Goal: Contribute content

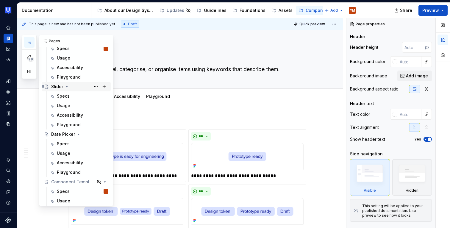
scroll to position [532, 0]
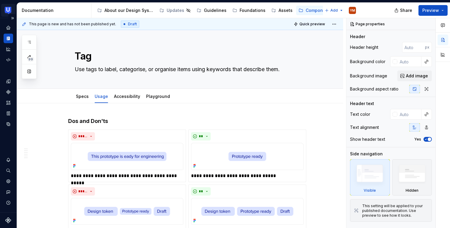
type textarea "*"
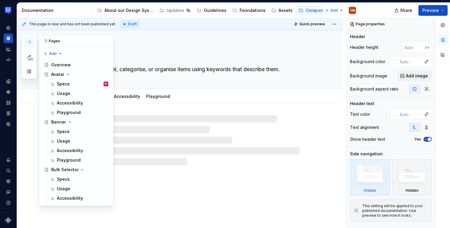
click at [32, 40] on button "button" at bounding box center [29, 42] width 11 height 11
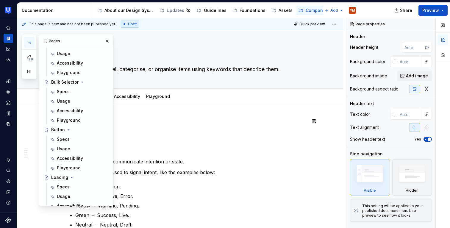
scroll to position [54, 0]
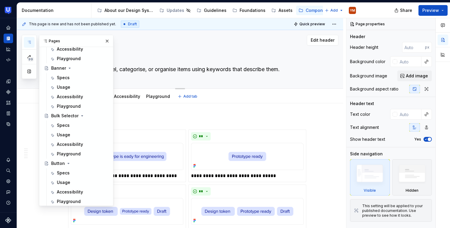
click at [147, 71] on textarea "Use tags to label, categorise, or organise items using keywords that describe t…" at bounding box center [186, 70] width 225 height 10
click at [153, 53] on textarea "Tag" at bounding box center [186, 56] width 225 height 14
click at [162, 40] on div "Edit header" at bounding box center [178, 40] width 322 height 11
click at [109, 39] on button "button" at bounding box center [107, 41] width 8 height 8
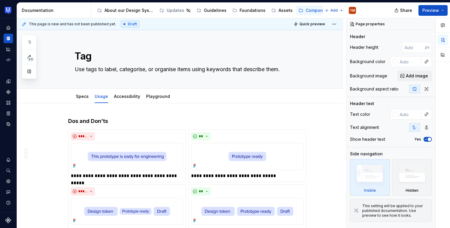
type textarea "*"
